Goal: Book appointment/travel/reservation

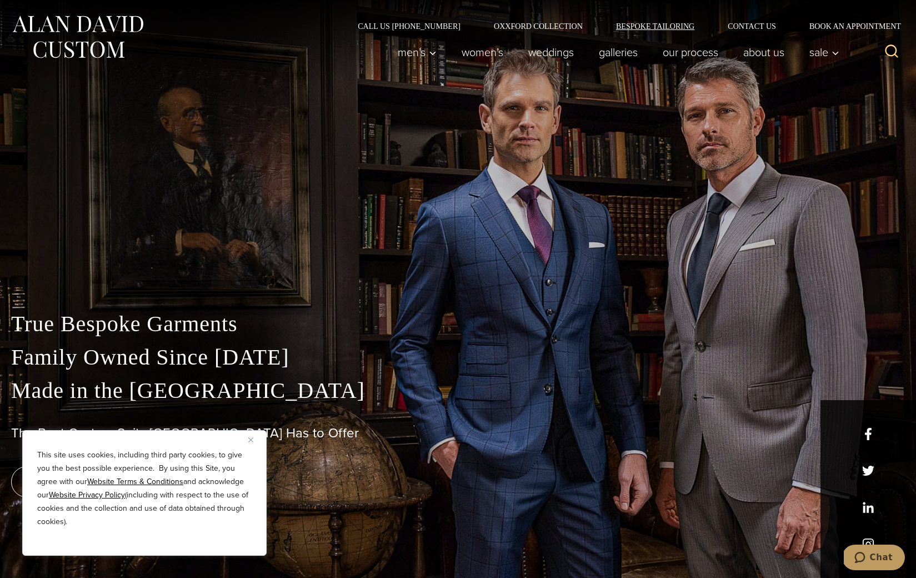
click at [634, 27] on link "Bespoke Tailoring" at bounding box center [655, 26] width 112 height 8
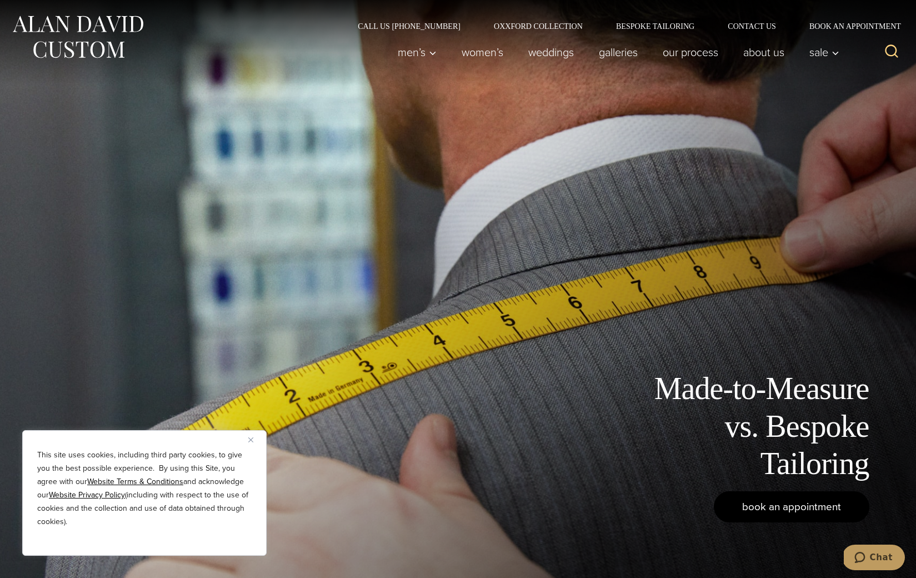
click at [795, 508] on span "book an appointment" at bounding box center [791, 506] width 99 height 16
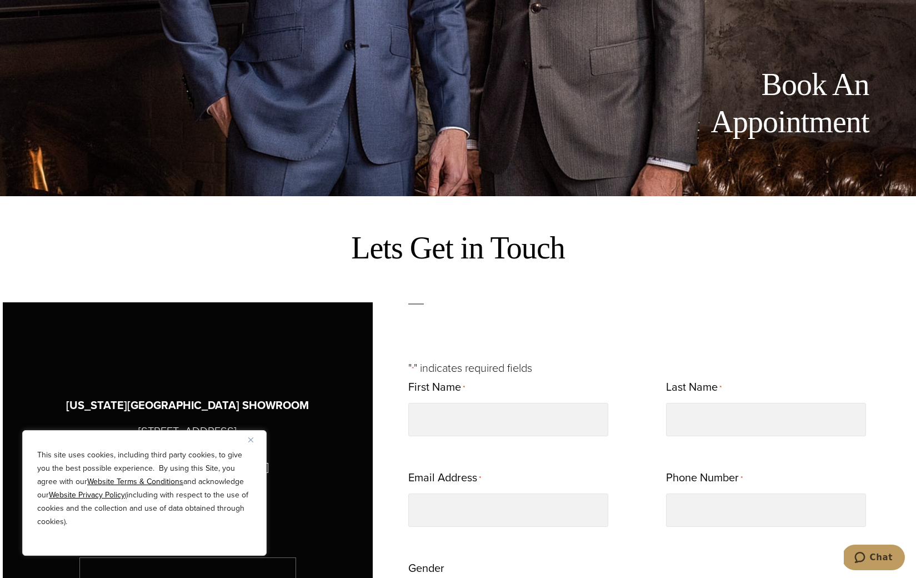
scroll to position [384, 0]
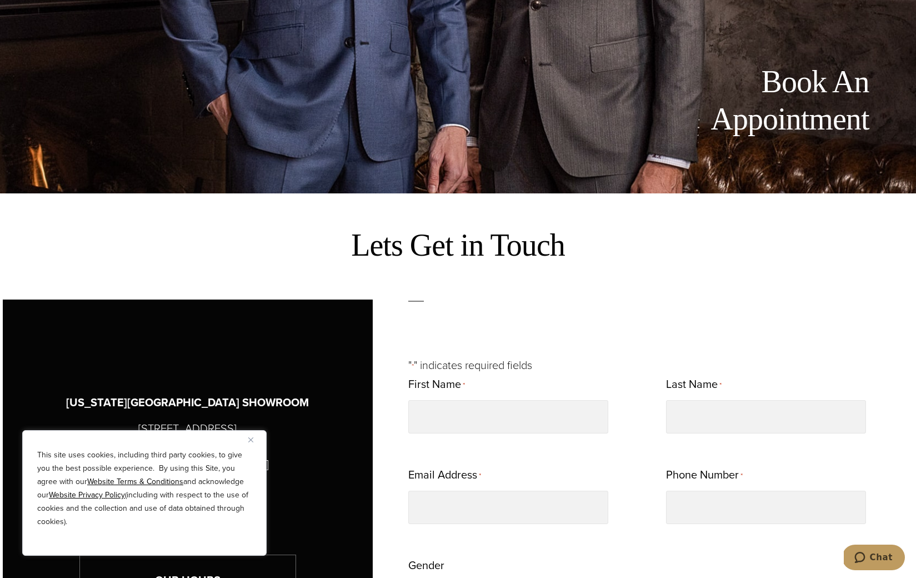
click at [249, 439] on img "Close" at bounding box center [250, 439] width 5 height 5
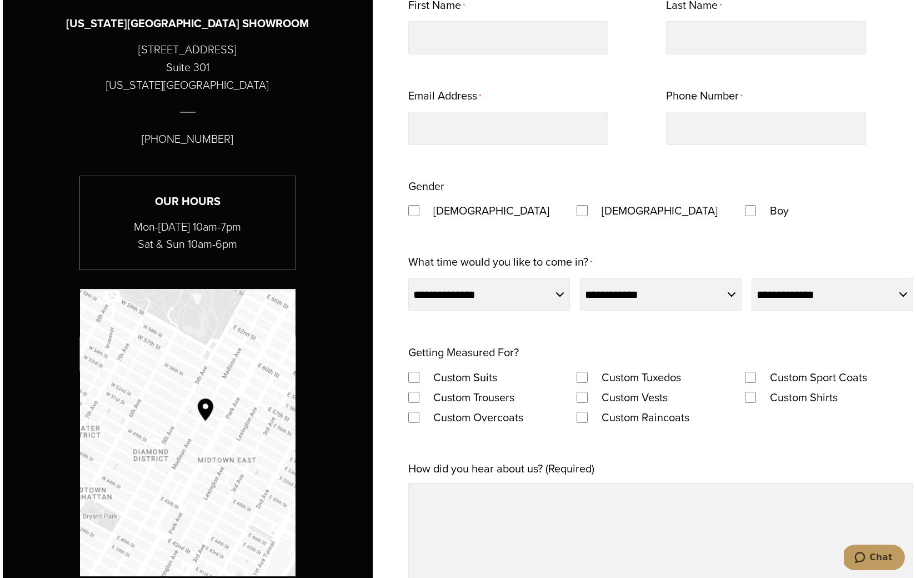
scroll to position [765, 0]
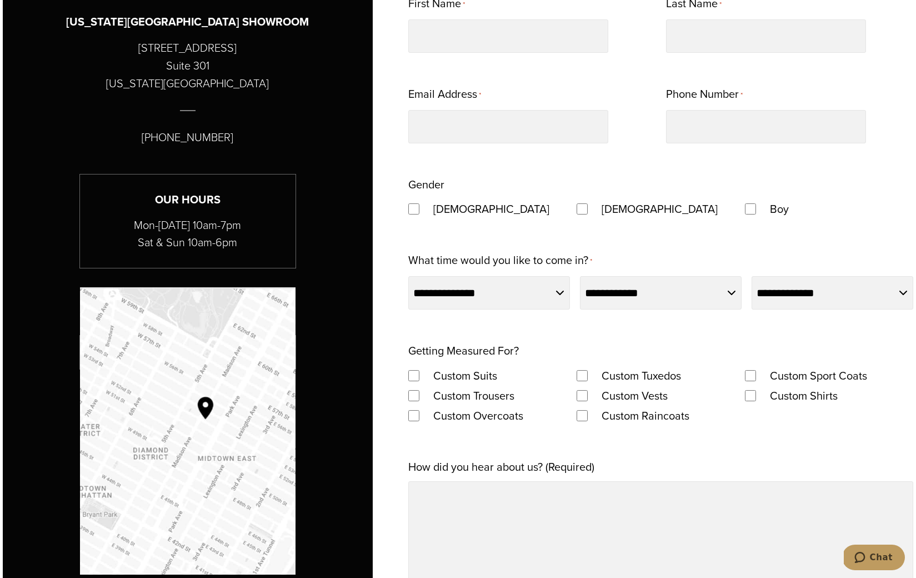
click at [759, 442] on div "**********" at bounding box center [660, 403] width 505 height 820
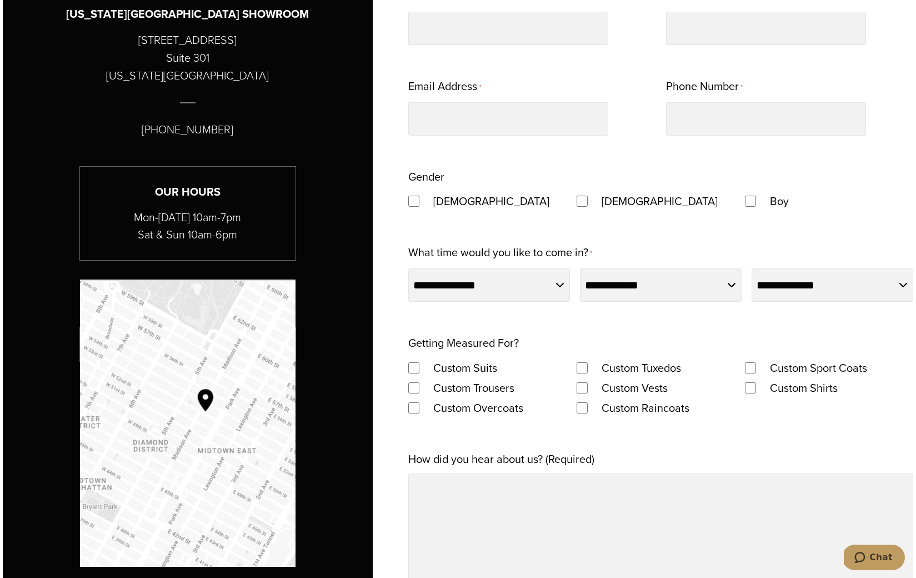
scroll to position [767, 0]
